Goal: Navigation & Orientation: Find specific page/section

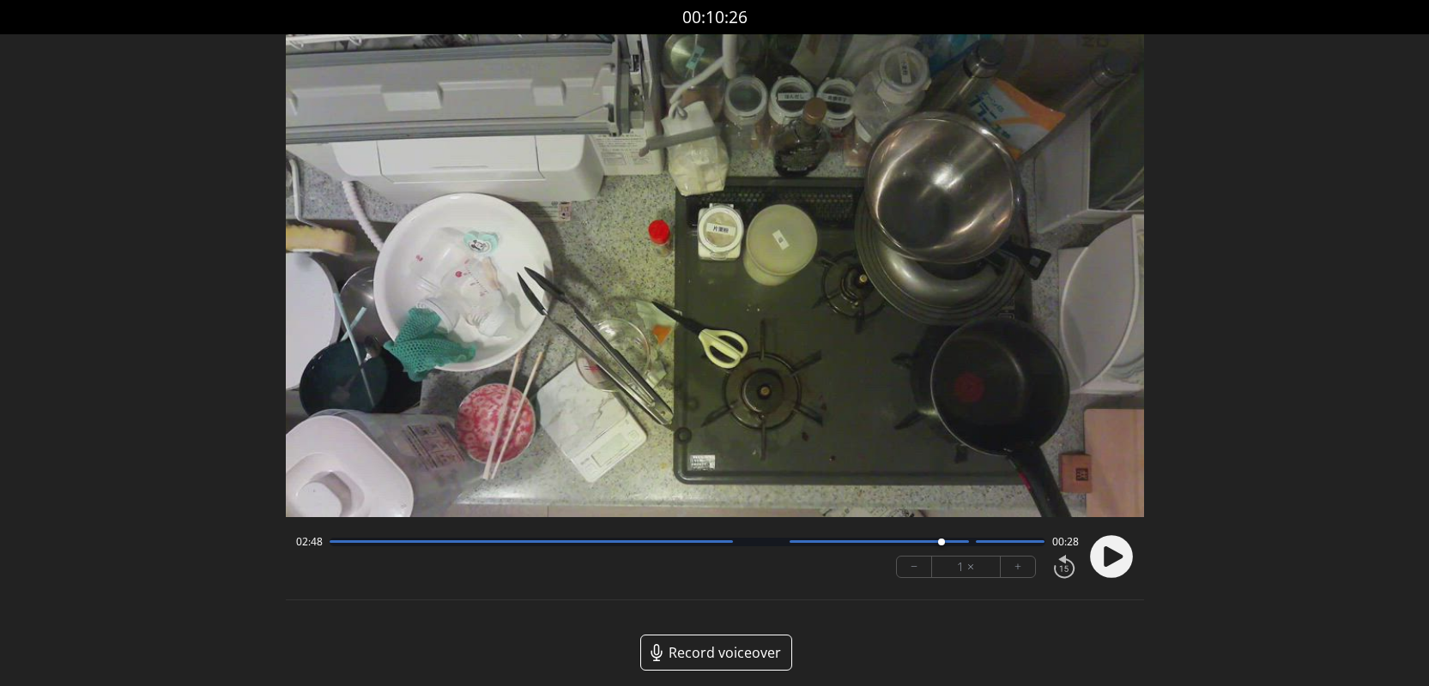
drag, startPoint x: 332, startPoint y: 545, endPoint x: 939, endPoint y: 545, distance: 607.4
click at [940, 546] on div at bounding box center [940, 542] width 23 height 23
drag, startPoint x: 939, startPoint y: 545, endPoint x: 1042, endPoint y: 546, distance: 102.1
click at [1042, 546] on div at bounding box center [1041, 542] width 23 height 23
drag, startPoint x: 1041, startPoint y: 546, endPoint x: 1027, endPoint y: 545, distance: 13.8
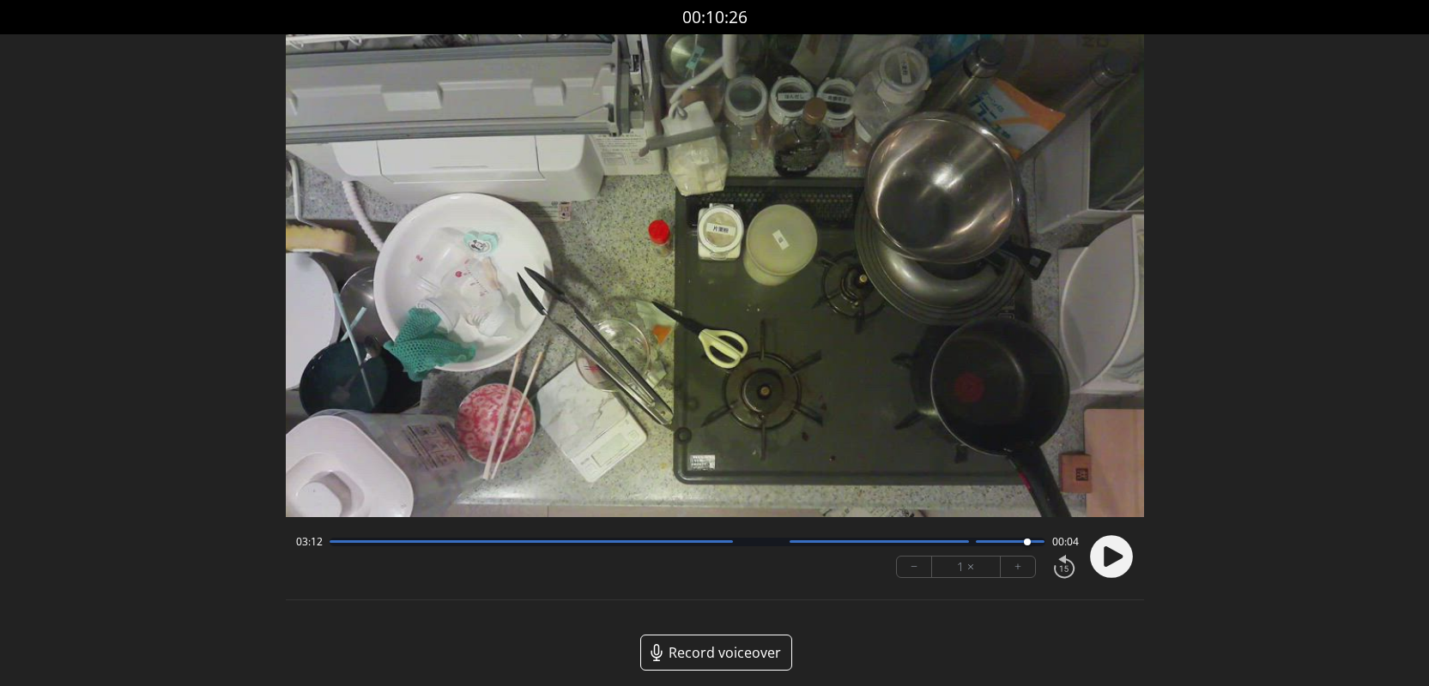
click at [1027, 545] on div at bounding box center [1026, 542] width 23 height 23
click at [1027, 545] on div at bounding box center [1027, 542] width 7 height 7
click at [1114, 556] on icon at bounding box center [1112, 556] width 19 height 21
drag, startPoint x: 1038, startPoint y: 543, endPoint x: 967, endPoint y: 544, distance: 71.2
click at [967, 544] on div at bounding box center [966, 542] width 23 height 23
